Goal: Task Accomplishment & Management: Manage account settings

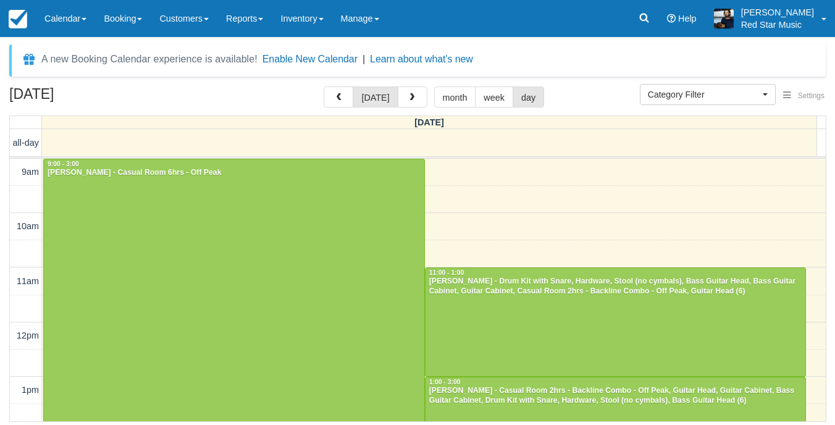
select select
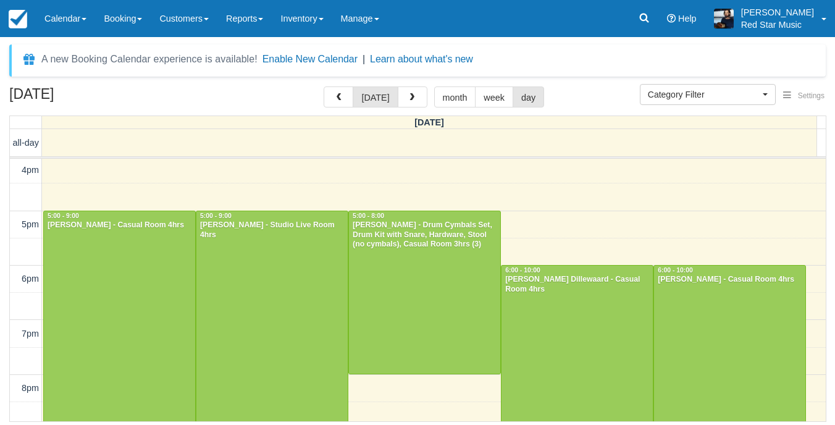
scroll to position [446, 0]
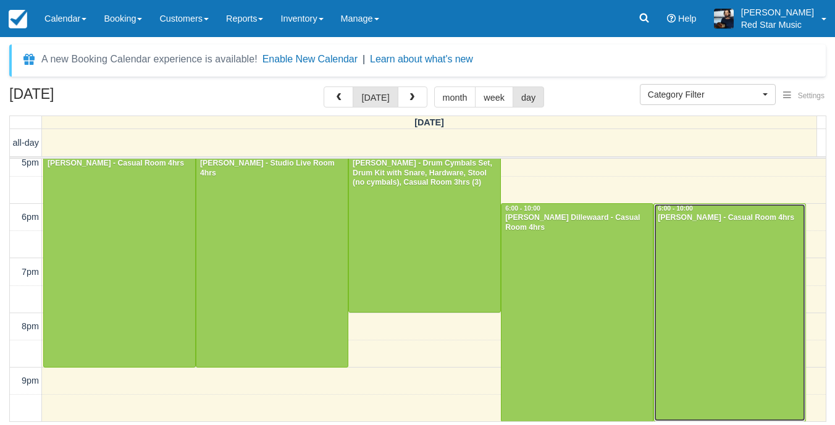
click at [725, 301] on div at bounding box center [729, 312] width 151 height 217
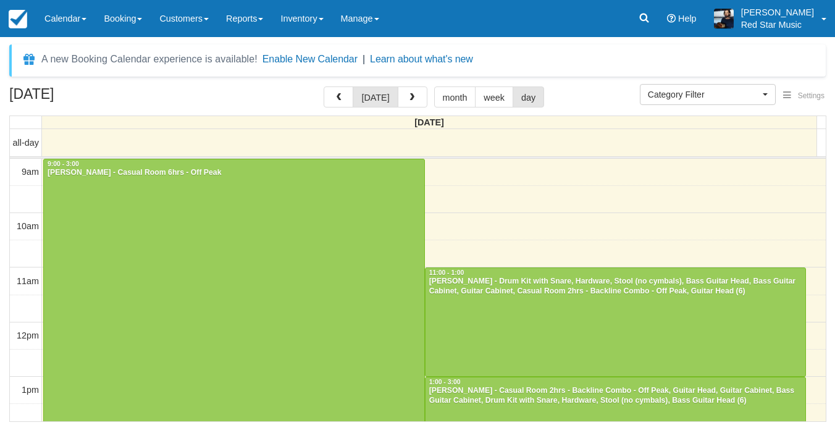
select select
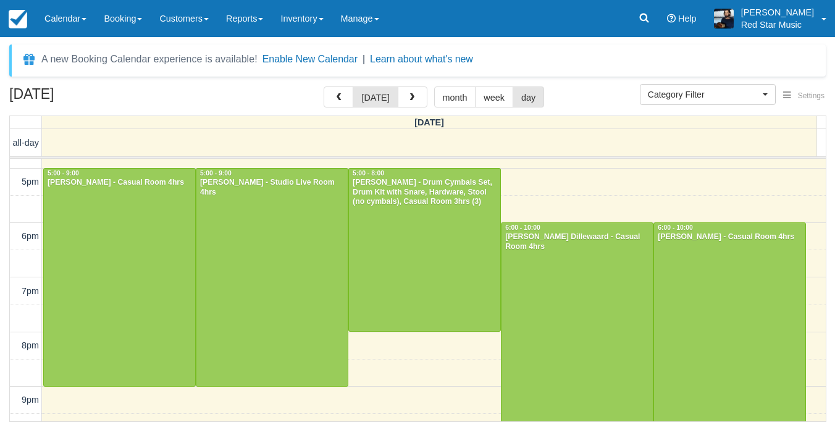
scroll to position [446, 0]
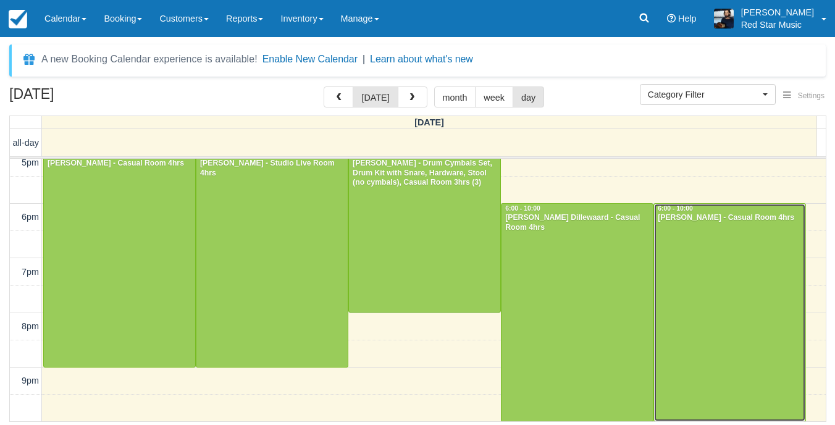
click at [712, 253] on div at bounding box center [729, 312] width 151 height 217
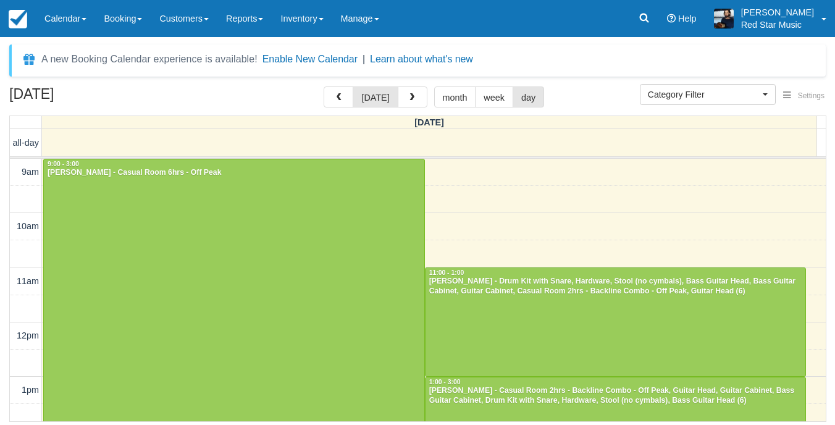
select select
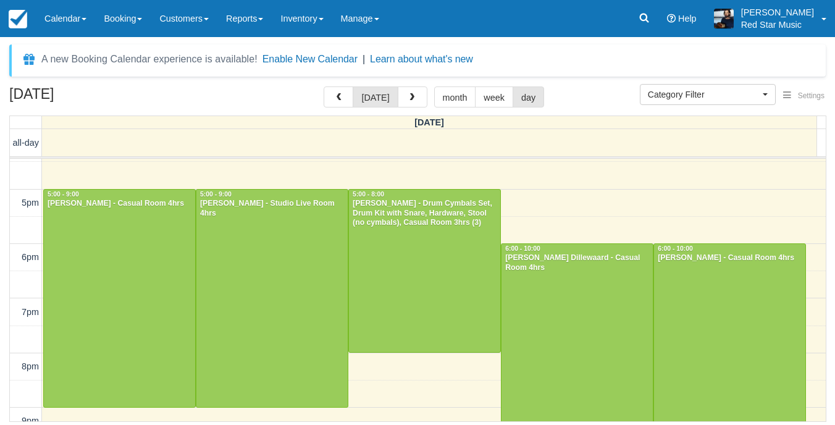
scroll to position [384, 0]
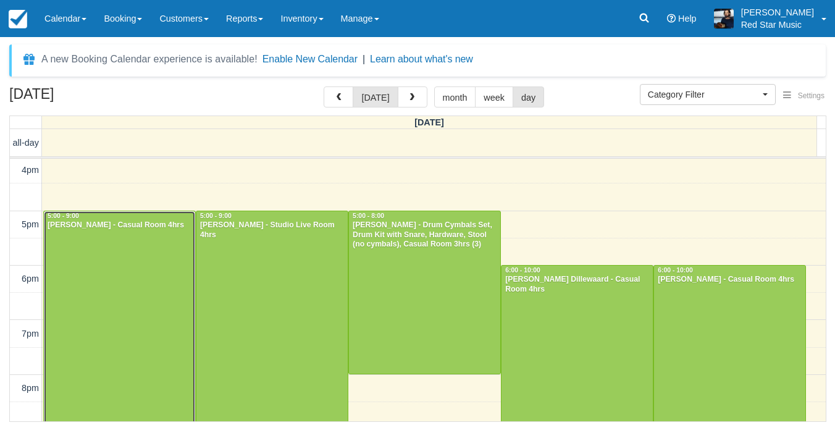
click at [117, 266] on div at bounding box center [119, 319] width 151 height 217
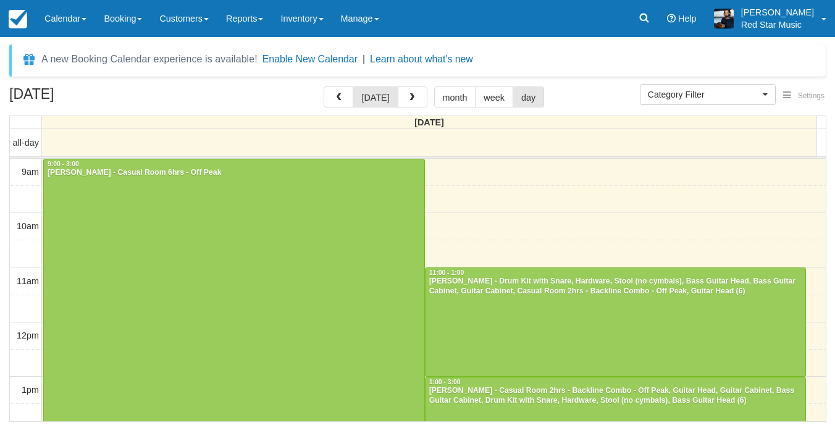
select select
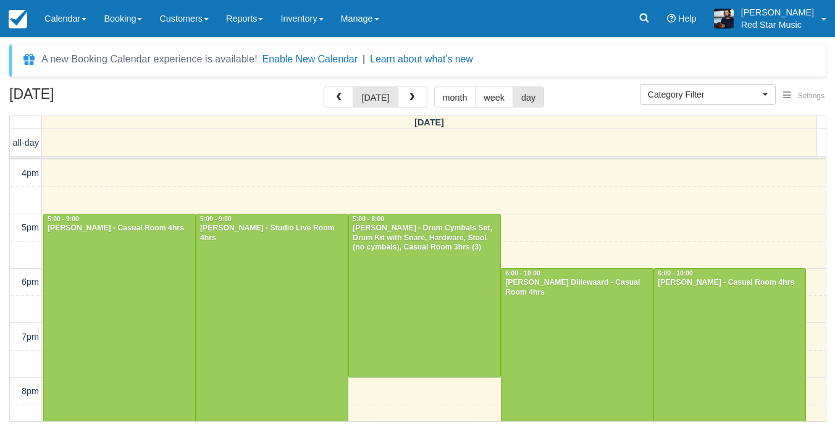
scroll to position [446, 0]
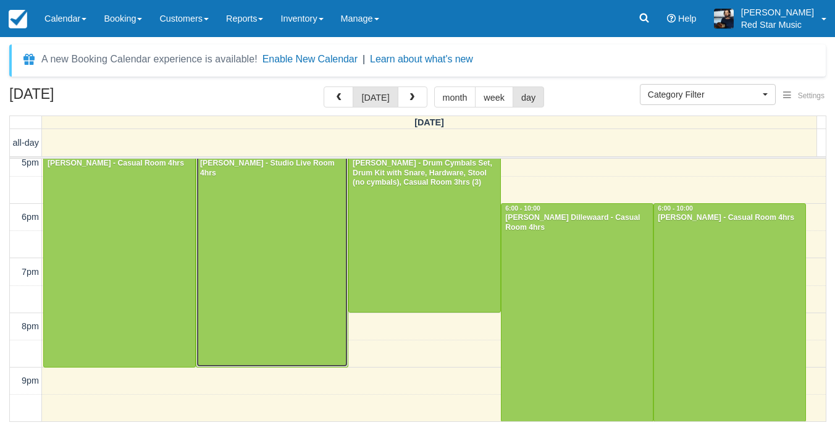
click at [290, 222] on div at bounding box center [271, 257] width 151 height 217
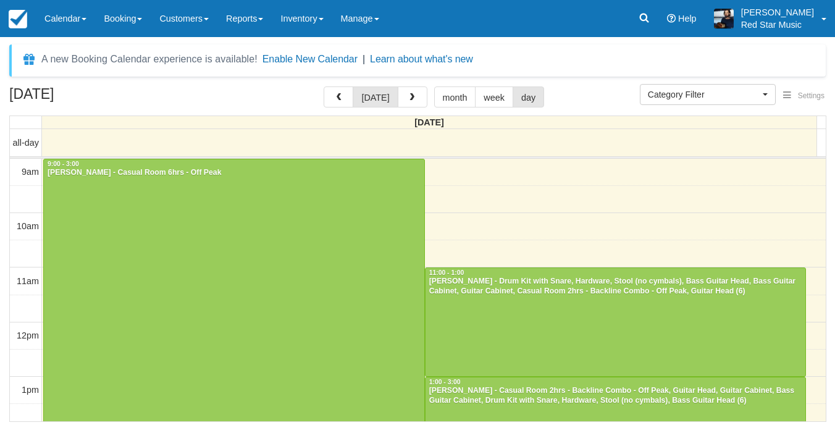
select select
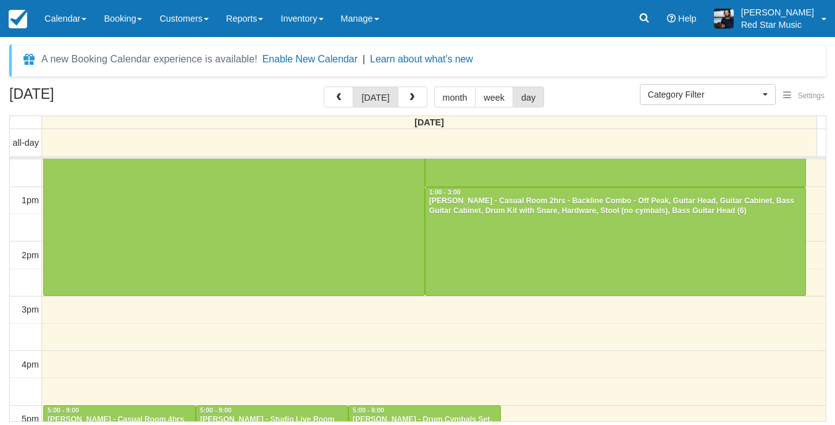
scroll to position [443, 0]
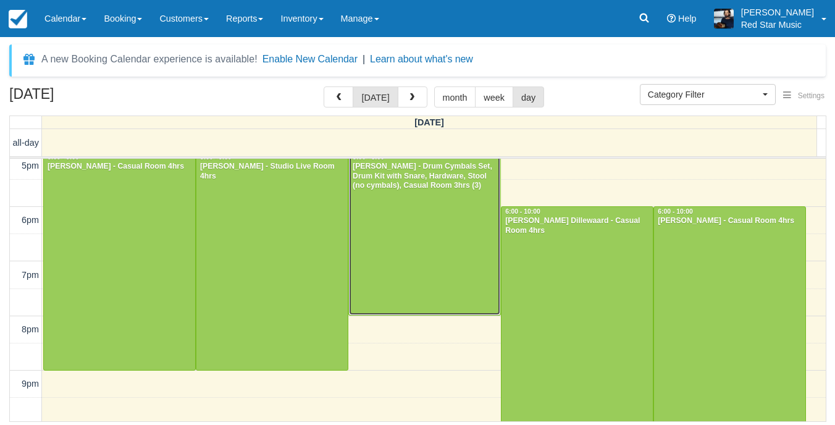
click at [408, 251] on div at bounding box center [424, 234] width 151 height 162
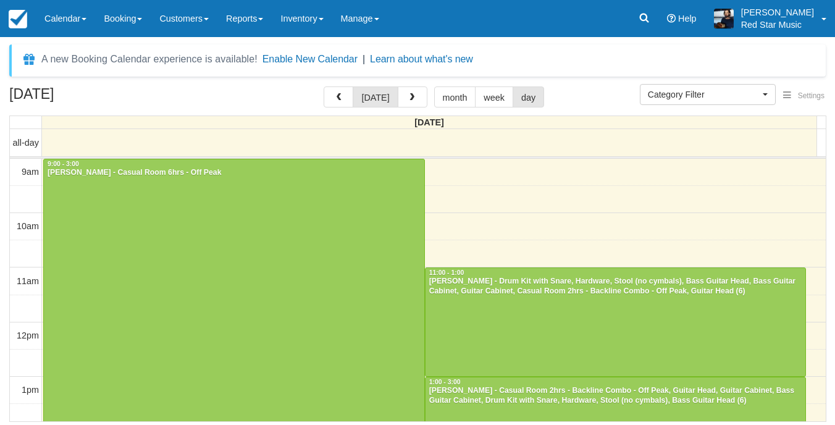
select select
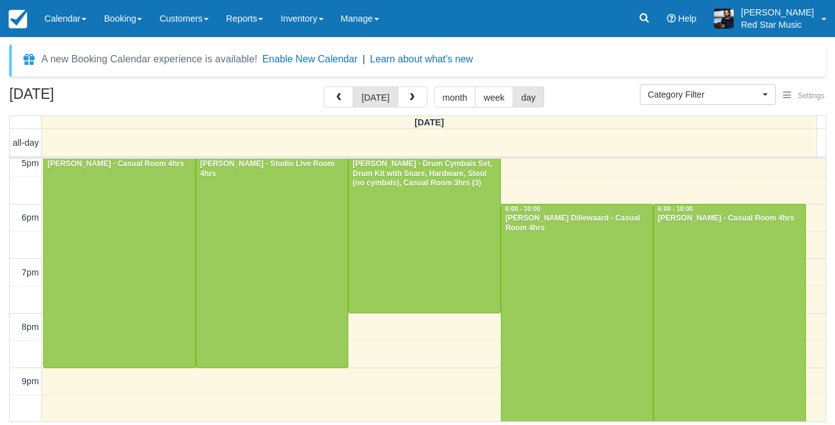
scroll to position [446, 0]
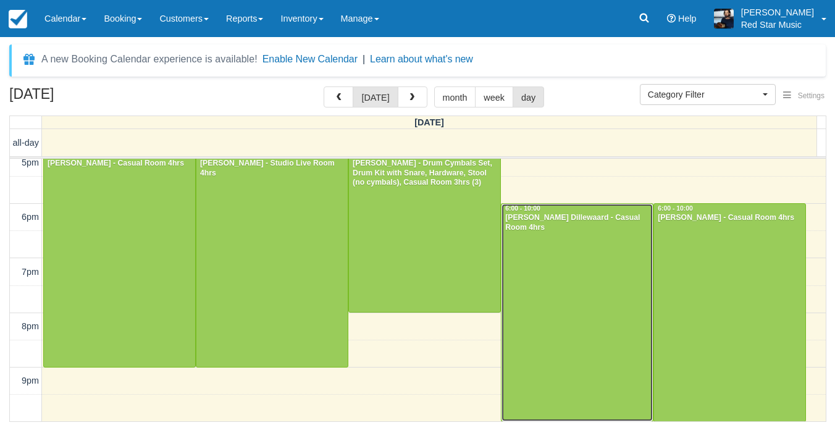
click at [568, 279] on div at bounding box center [577, 312] width 151 height 217
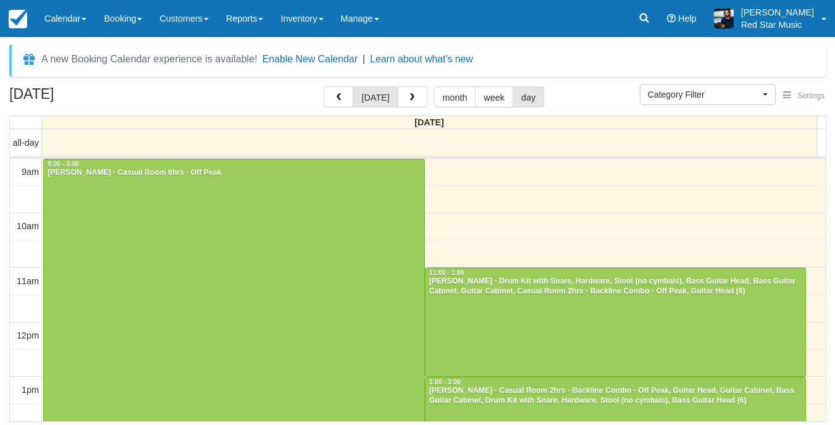
select select
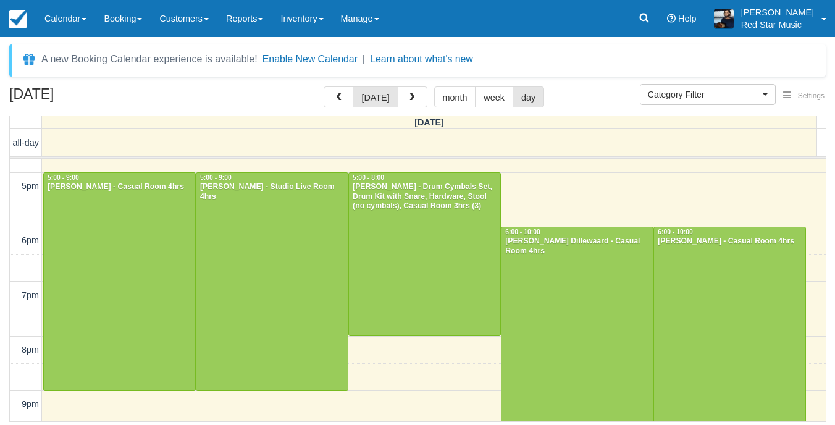
scroll to position [446, 0]
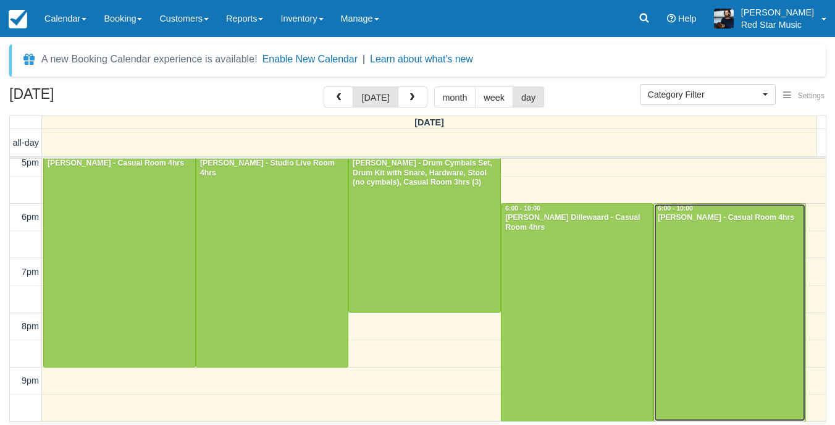
click at [692, 275] on div at bounding box center [729, 312] width 151 height 217
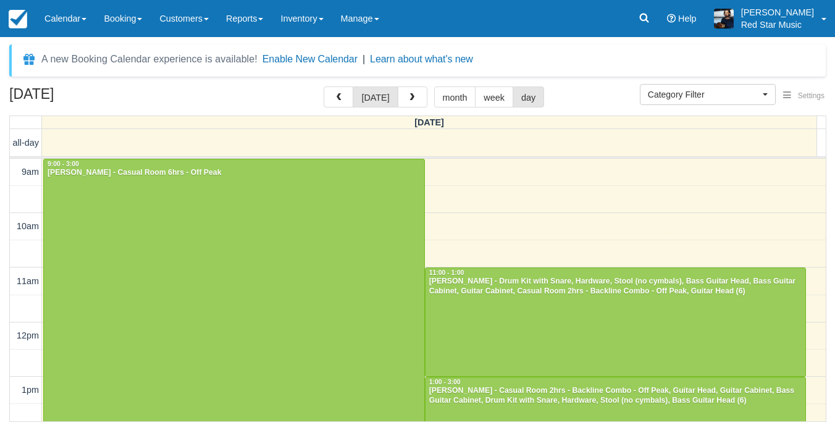
select select
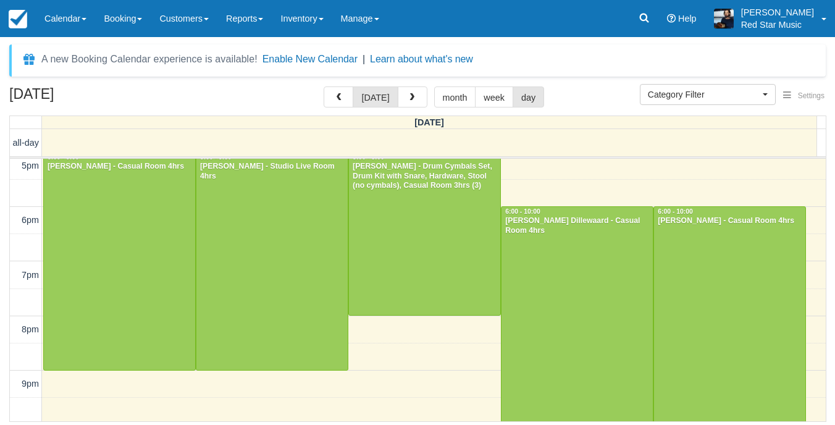
scroll to position [446, 0]
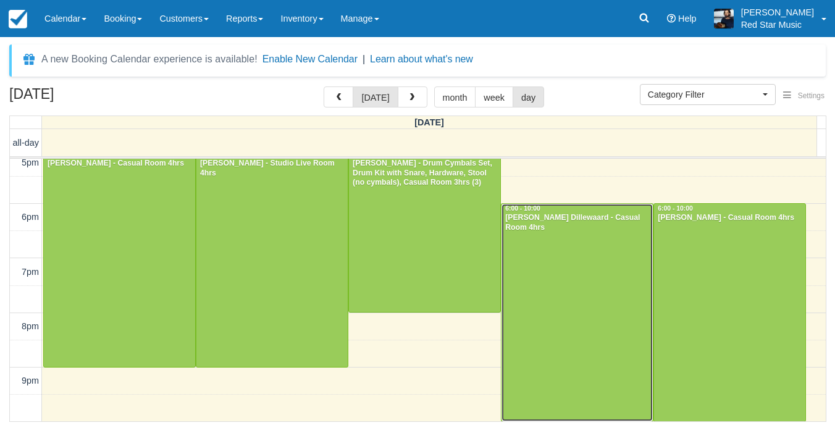
click at [578, 294] on div at bounding box center [577, 312] width 151 height 217
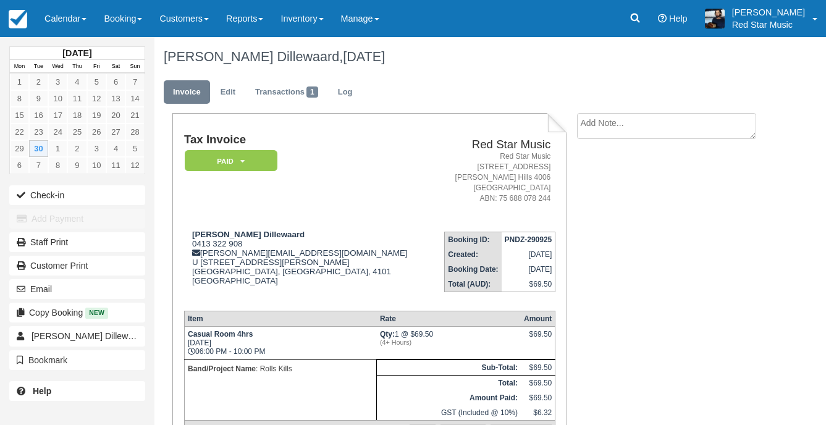
click at [667, 135] on textarea at bounding box center [666, 126] width 179 height 26
type textarea "2"
drag, startPoint x: 623, startPoint y: 199, endPoint x: 605, endPoint y: 229, distance: 35.2
click at [621, 199] on button "Create" at bounding box center [605, 196] width 56 height 21
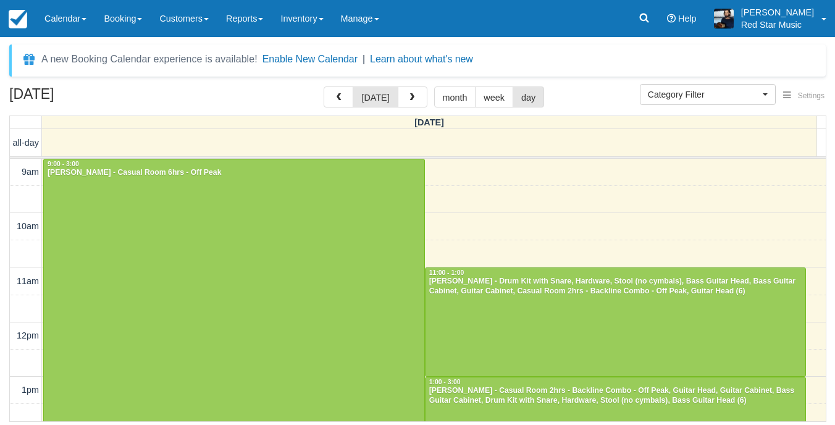
select select
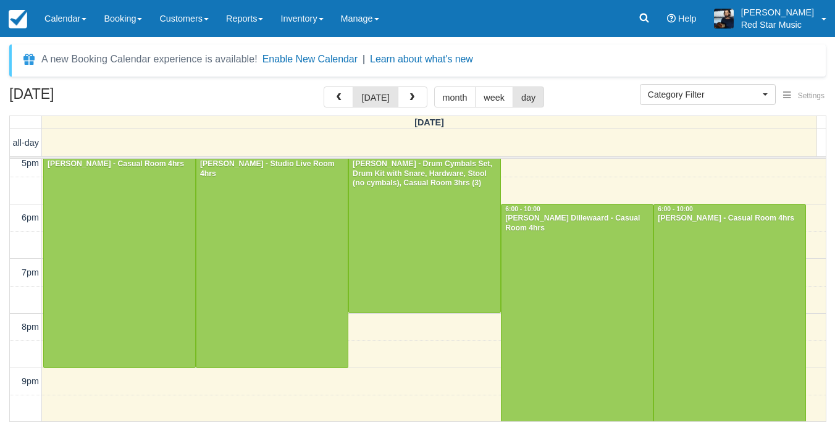
scroll to position [446, 0]
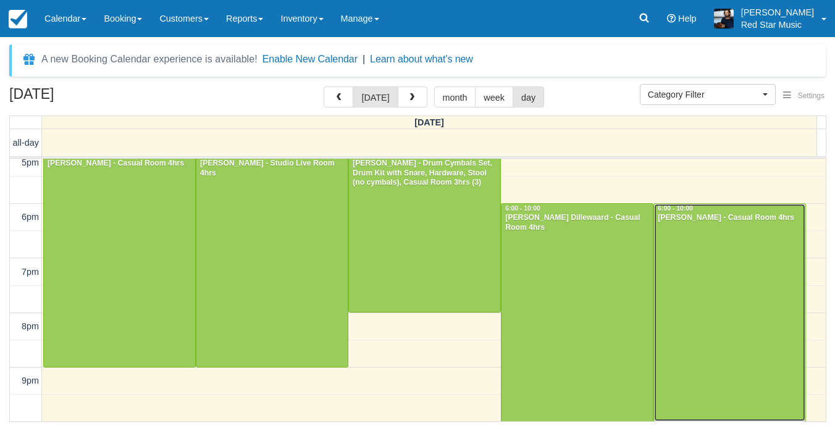
click at [713, 272] on div at bounding box center [729, 312] width 151 height 217
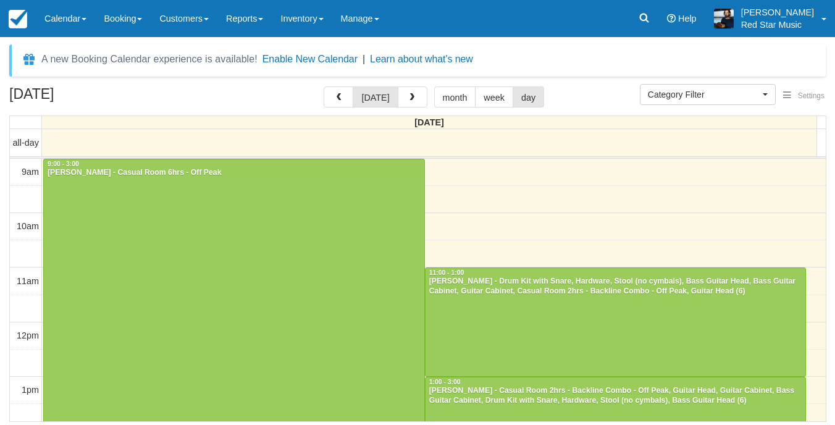
select select
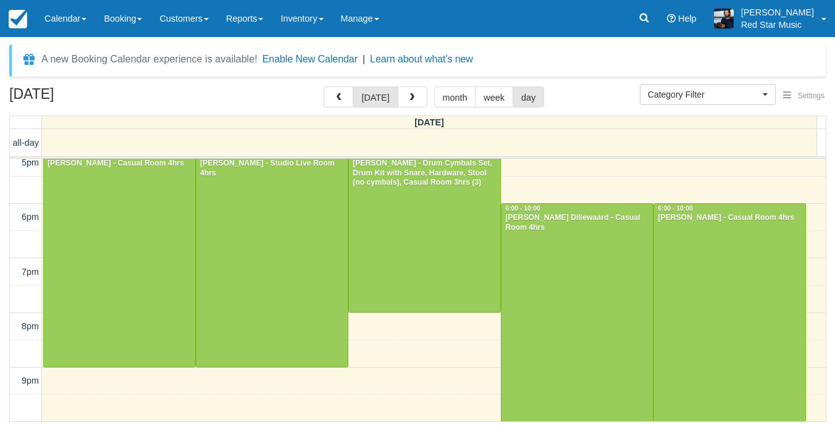
scroll to position [384, 0]
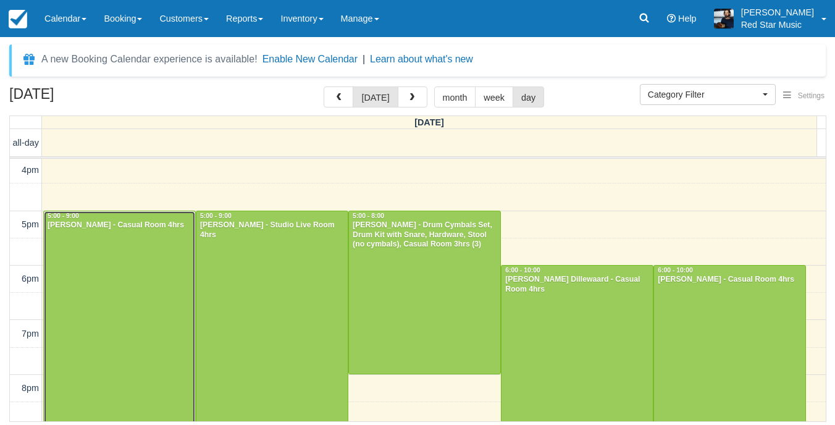
click at [130, 290] on div at bounding box center [119, 319] width 151 height 217
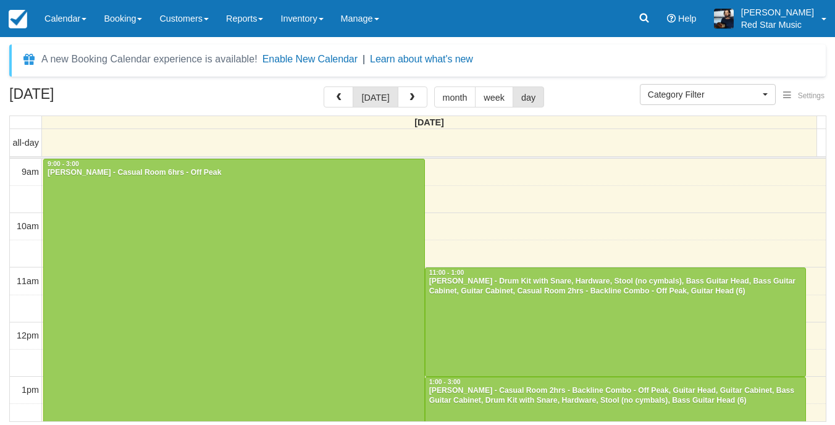
select select
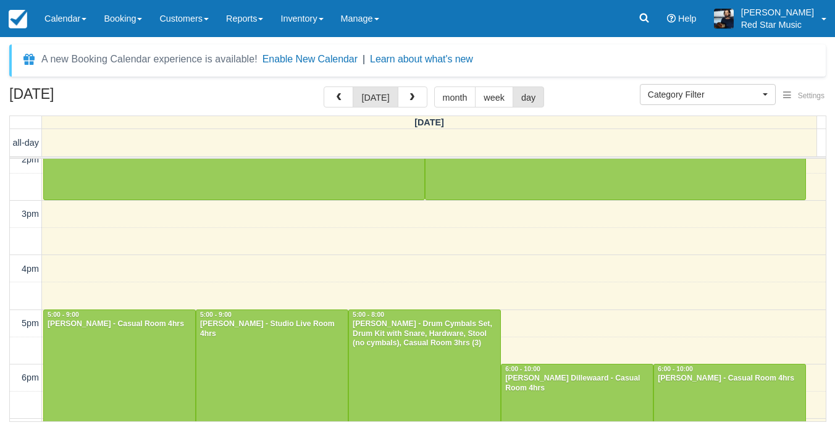
scroll to position [443, 0]
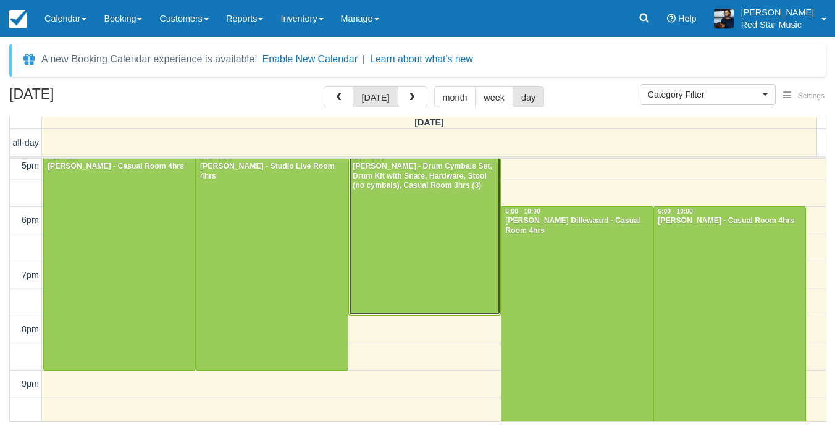
click at [408, 248] on div at bounding box center [424, 234] width 151 height 162
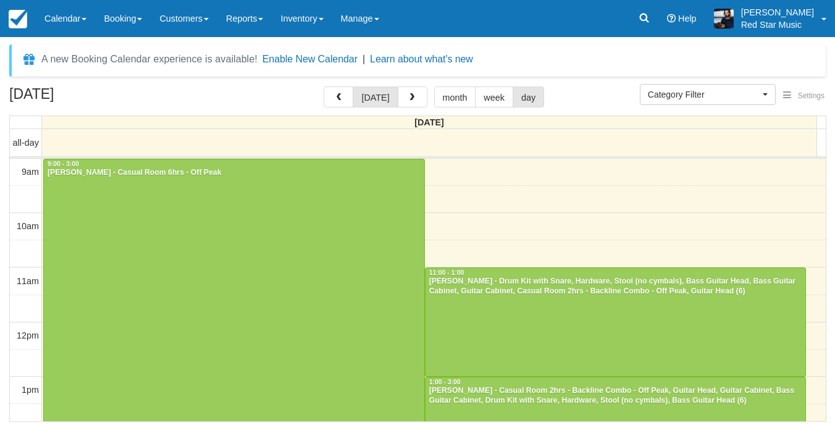
select select
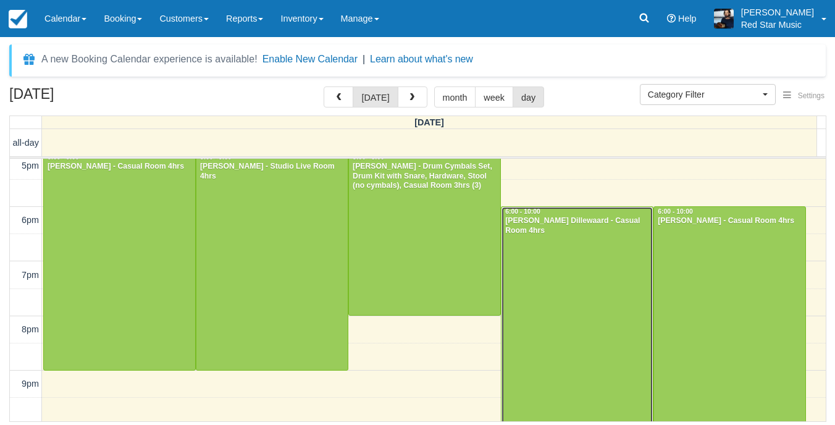
click at [575, 293] on div at bounding box center [577, 315] width 151 height 217
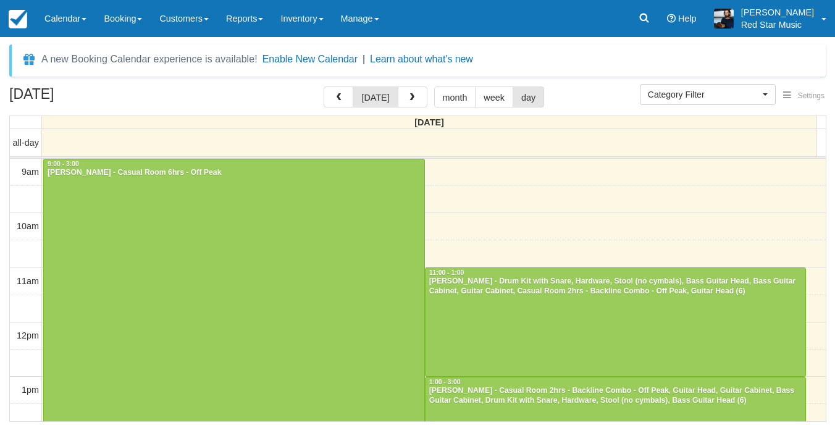
select select
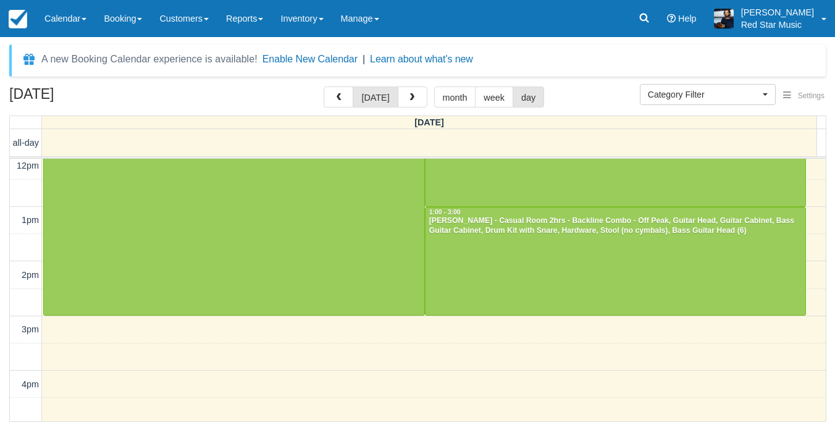
scroll to position [443, 0]
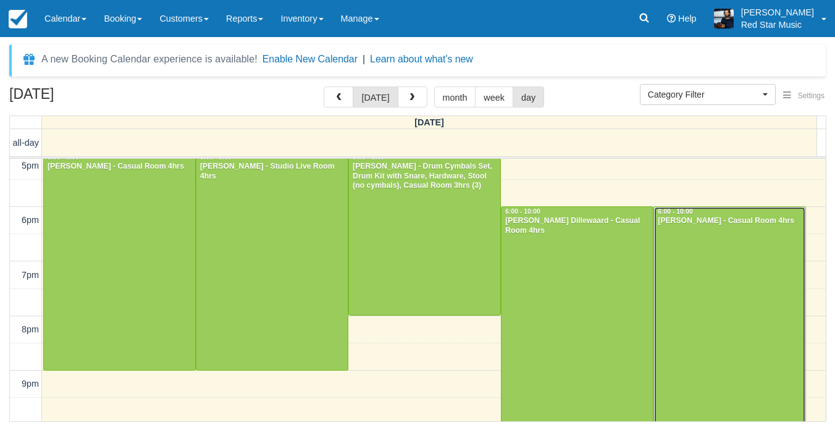
click at [700, 317] on div at bounding box center [729, 315] width 151 height 217
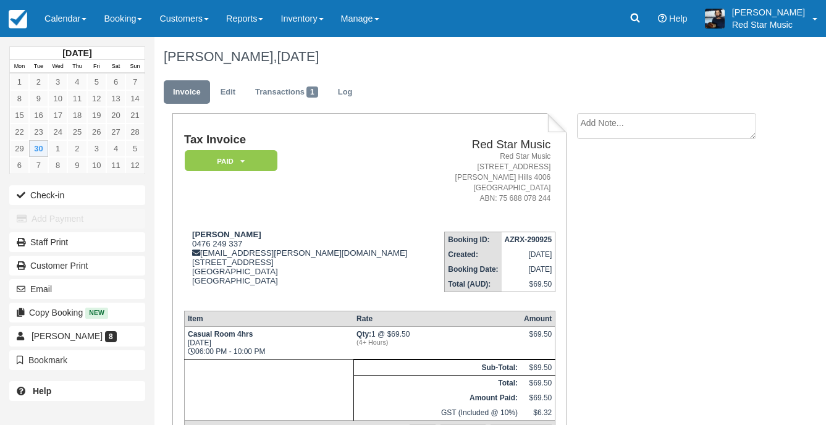
click at [639, 122] on textarea at bounding box center [666, 126] width 179 height 26
type textarea "4"
click at [609, 195] on button "Create" at bounding box center [605, 196] width 56 height 21
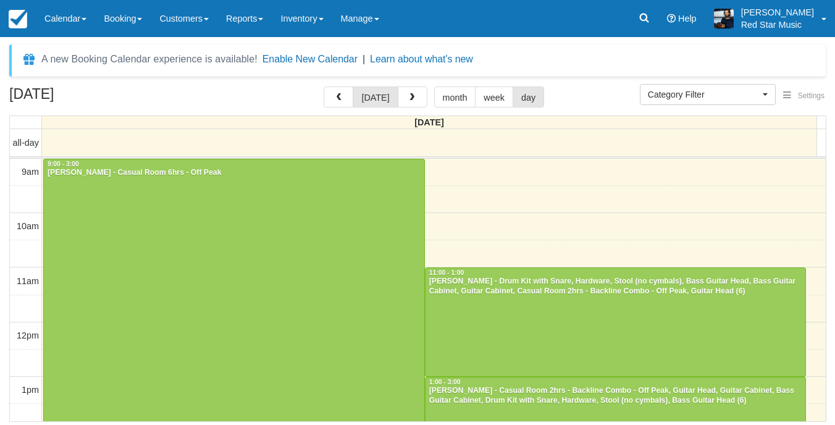
select select
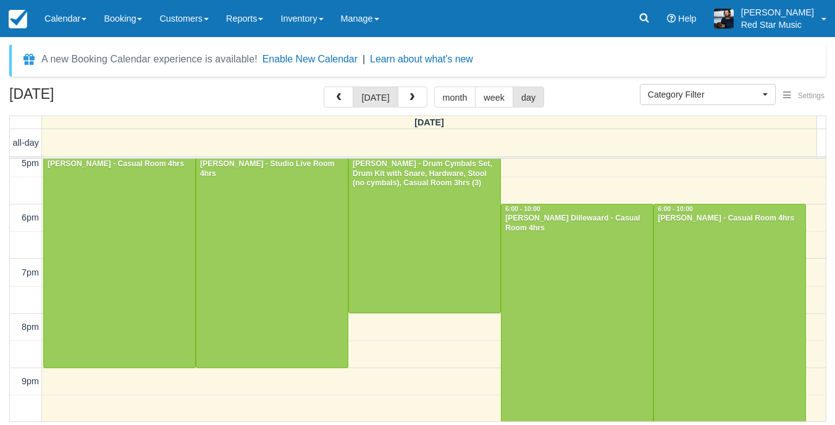
scroll to position [446, 0]
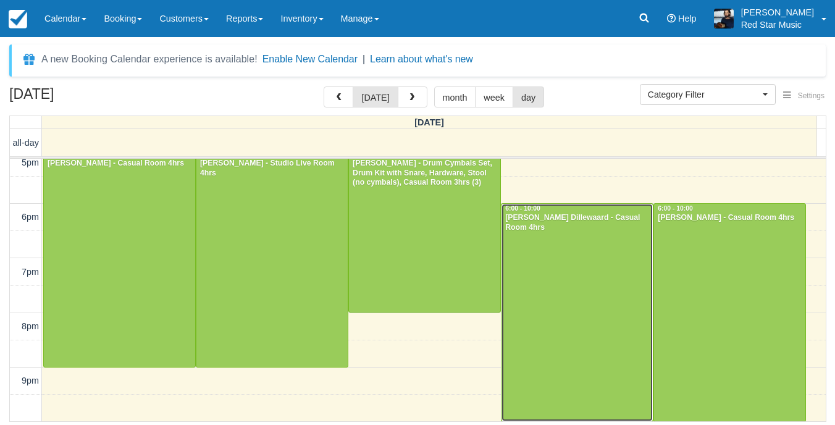
click at [589, 279] on div at bounding box center [577, 312] width 151 height 217
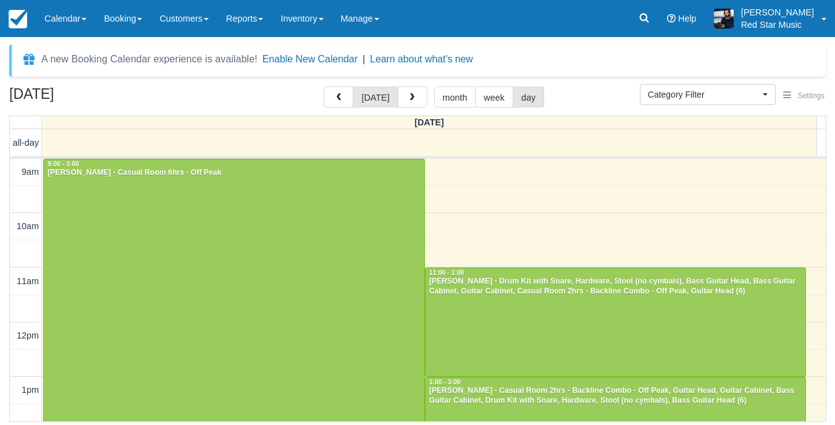
select select
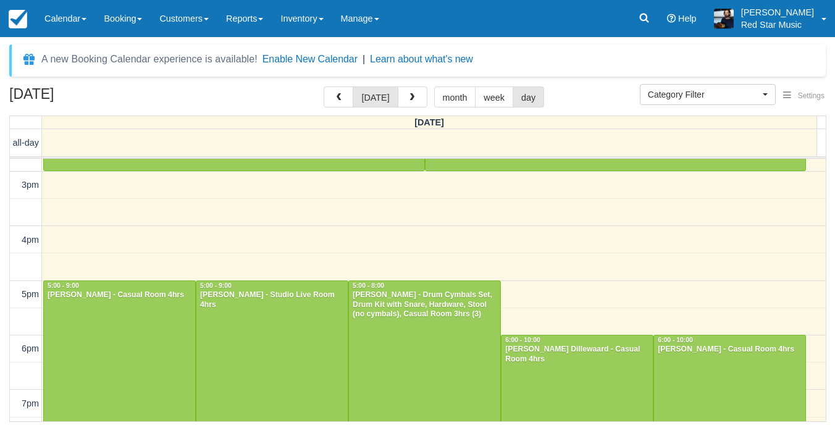
scroll to position [443, 0]
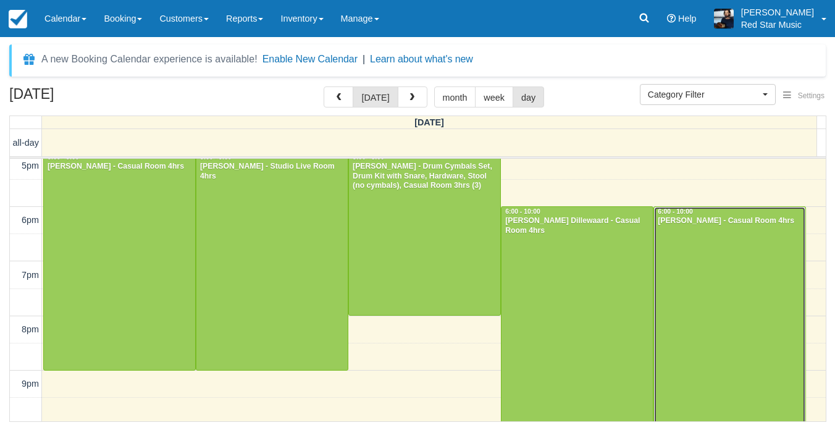
click at [711, 291] on div at bounding box center [729, 315] width 151 height 217
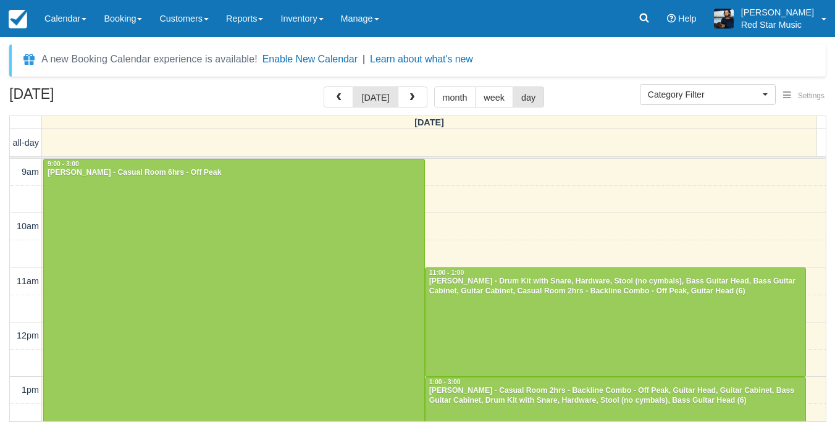
select select
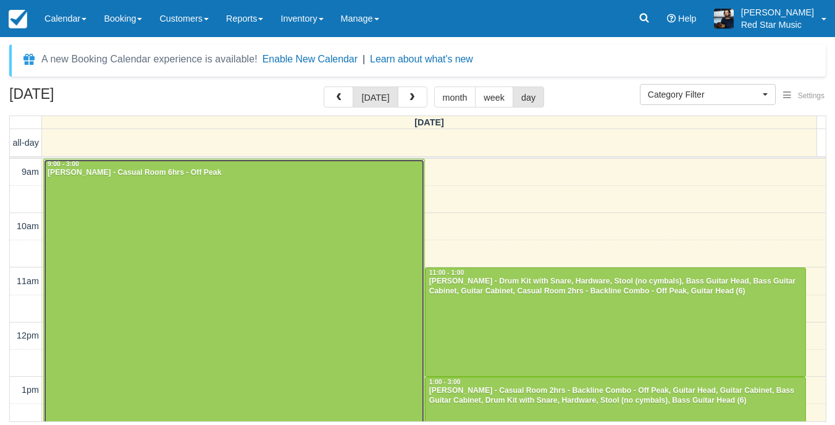
click at [148, 169] on div "[PERSON_NAME] - Casual Room 6hrs - Off Peak" at bounding box center [234, 173] width 374 height 10
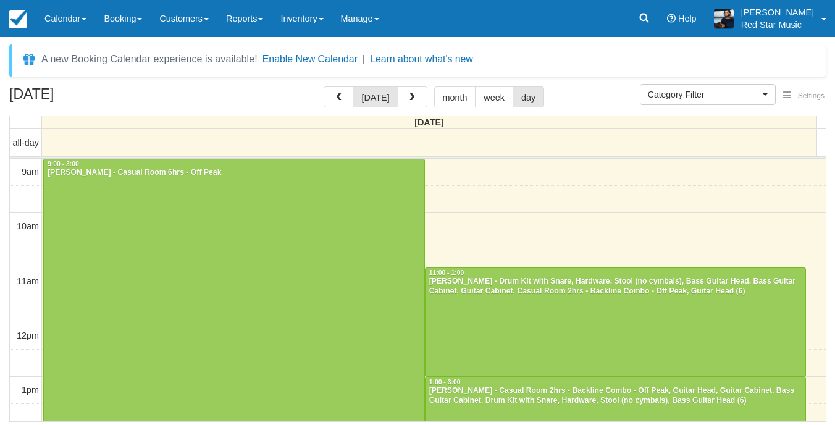
select select
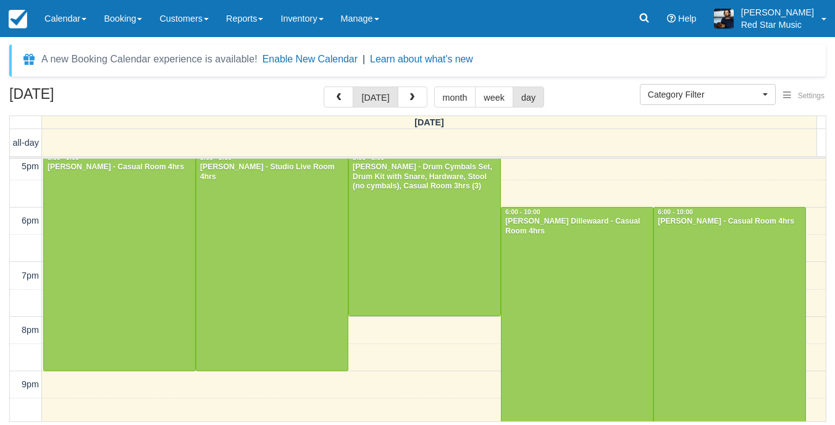
scroll to position [446, 0]
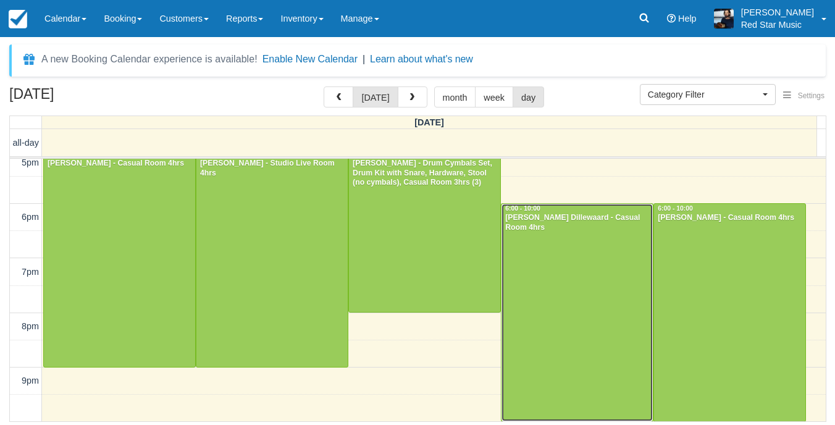
click at [538, 267] on div at bounding box center [577, 312] width 151 height 217
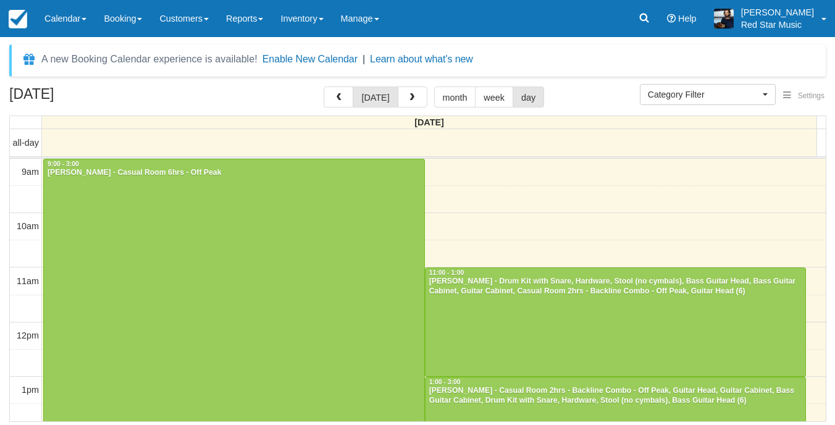
select select
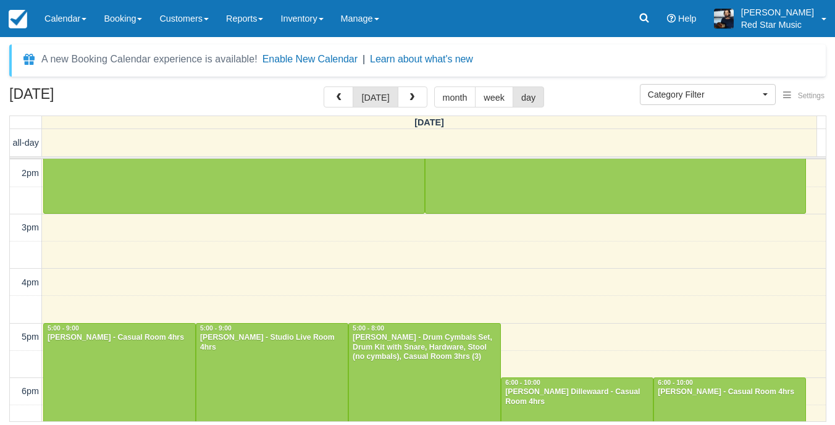
scroll to position [446, 0]
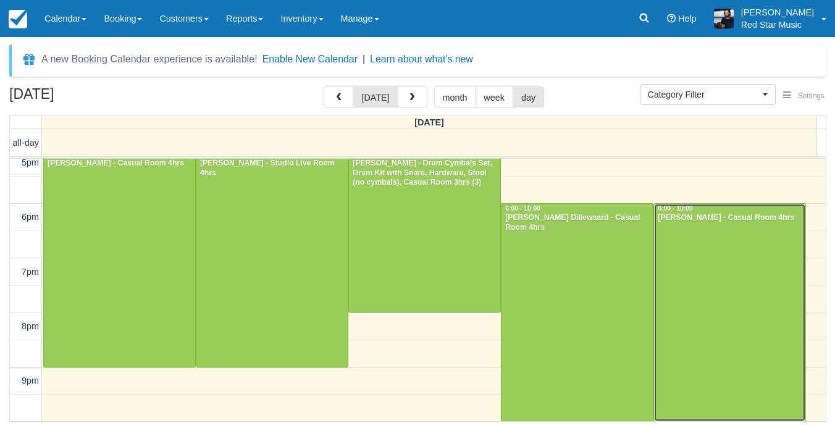
click at [662, 274] on div at bounding box center [729, 312] width 151 height 217
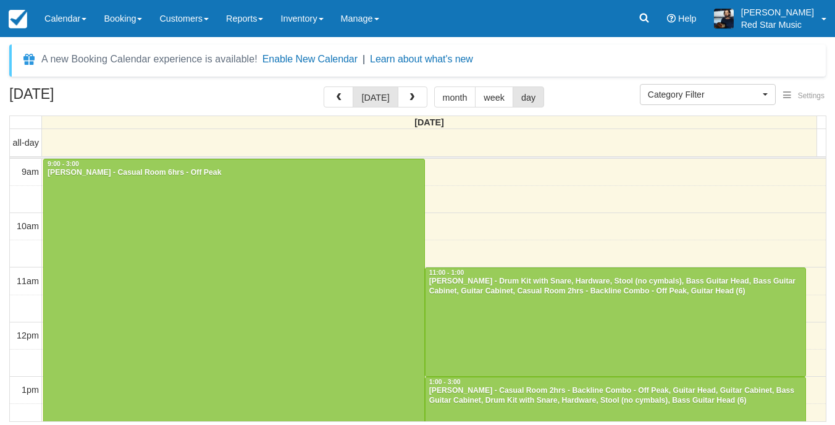
select select
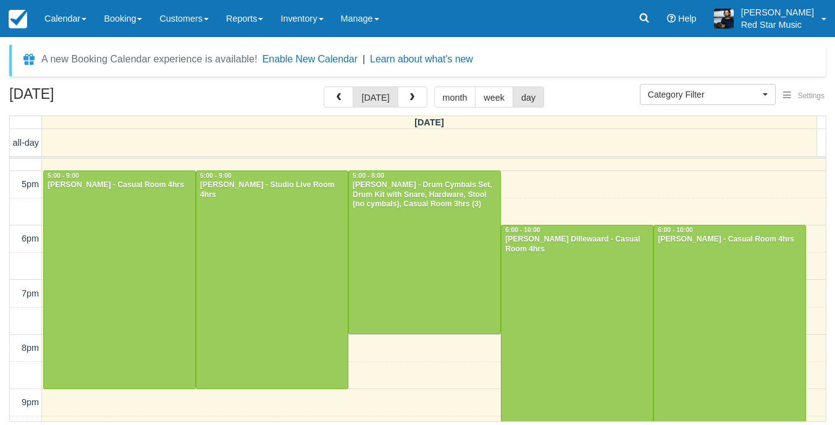
scroll to position [446, 0]
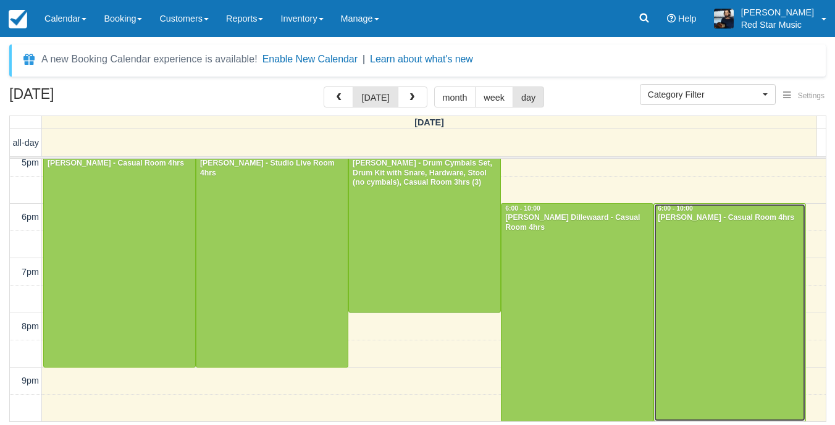
click at [739, 258] on div at bounding box center [729, 312] width 151 height 217
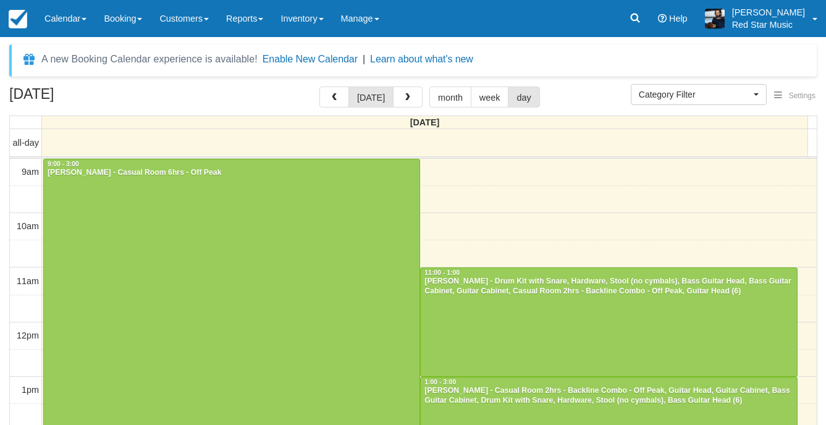
select select
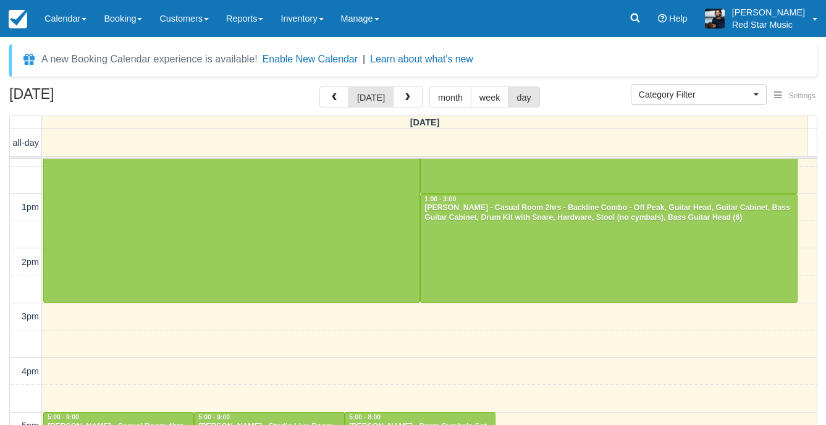
scroll to position [413, 0]
